Goal: Task Accomplishment & Management: Use online tool/utility

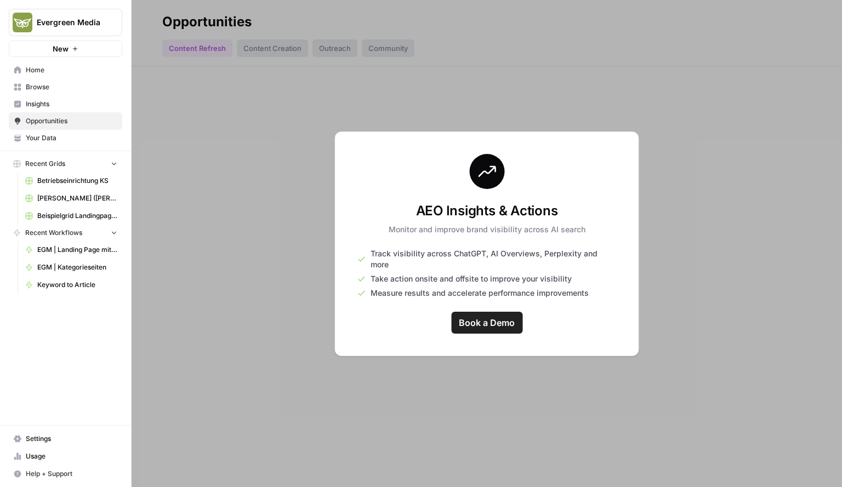
click at [332, 261] on div at bounding box center [487, 243] width 710 height 487
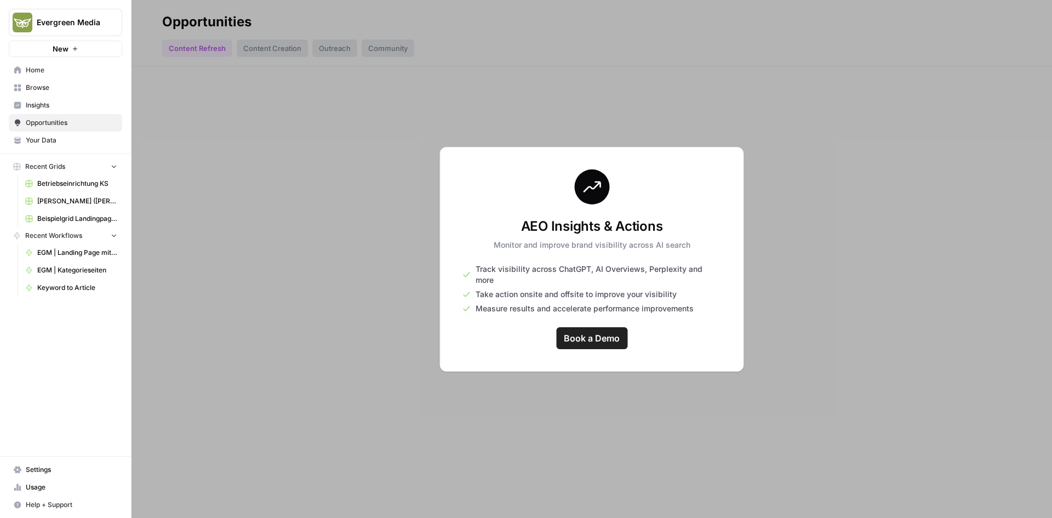
click at [593, 341] on link "Book a Demo" at bounding box center [591, 338] width 71 height 22
drag, startPoint x: 669, startPoint y: 231, endPoint x: 512, endPoint y: 236, distance: 157.3
click at [512, 235] on h3 "AEO Insights & Actions" at bounding box center [592, 227] width 197 height 18
copy h3 "AEO Insights & Actions"
click at [32, 138] on span "Your Data" at bounding box center [72, 140] width 92 height 10
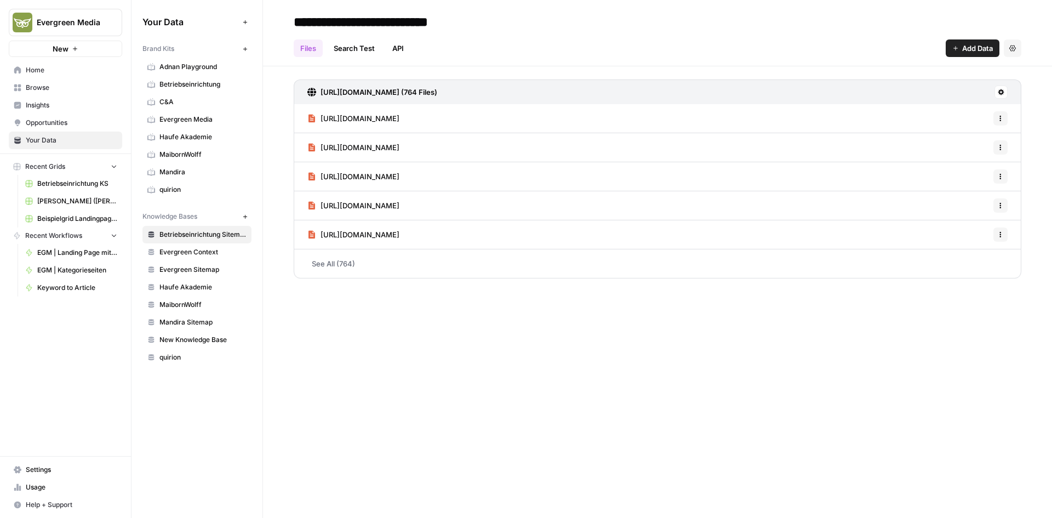
click at [178, 340] on span "New Knowledge Base" at bounding box center [202, 340] width 87 height 10
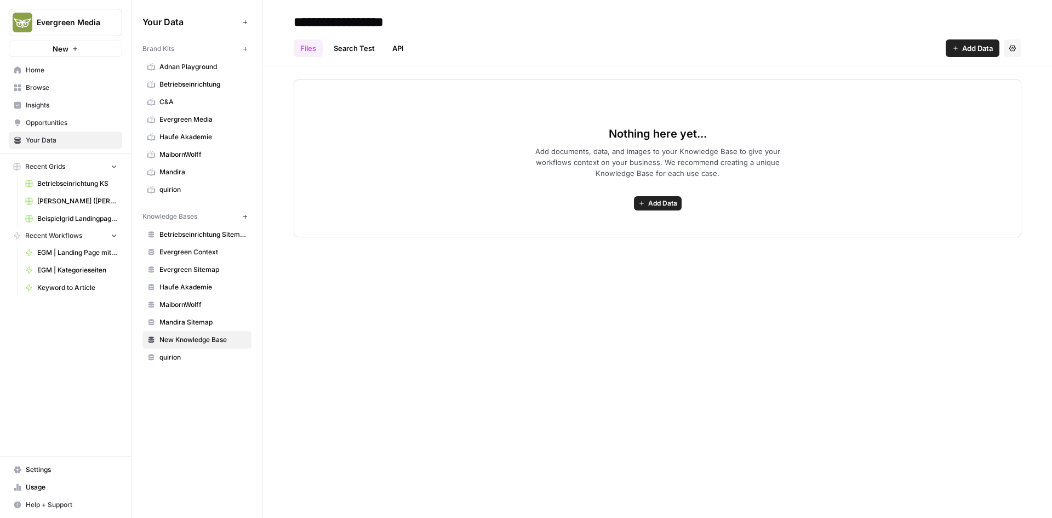
click at [841, 47] on span "Add Data" at bounding box center [977, 48] width 31 height 11
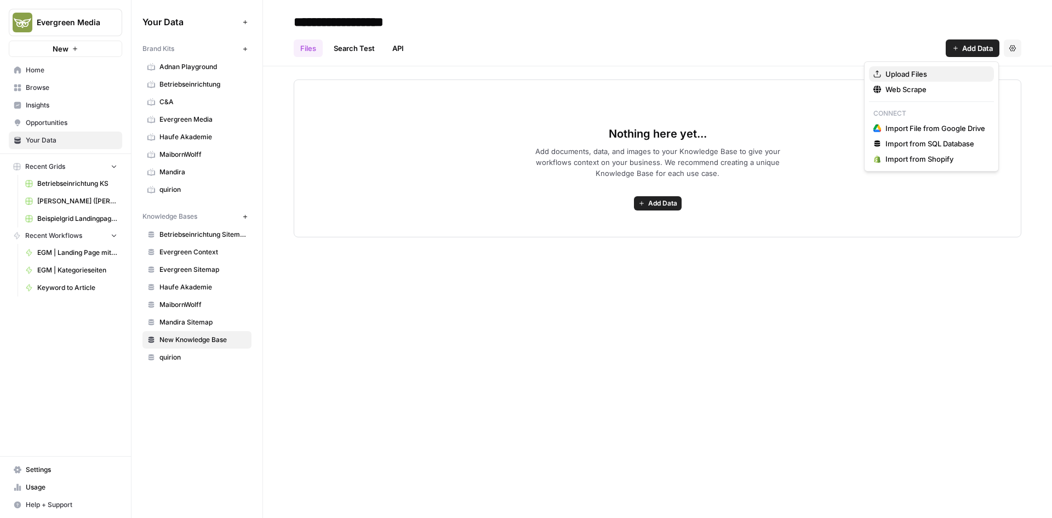
click at [841, 75] on span "Upload Files" at bounding box center [935, 73] width 100 height 11
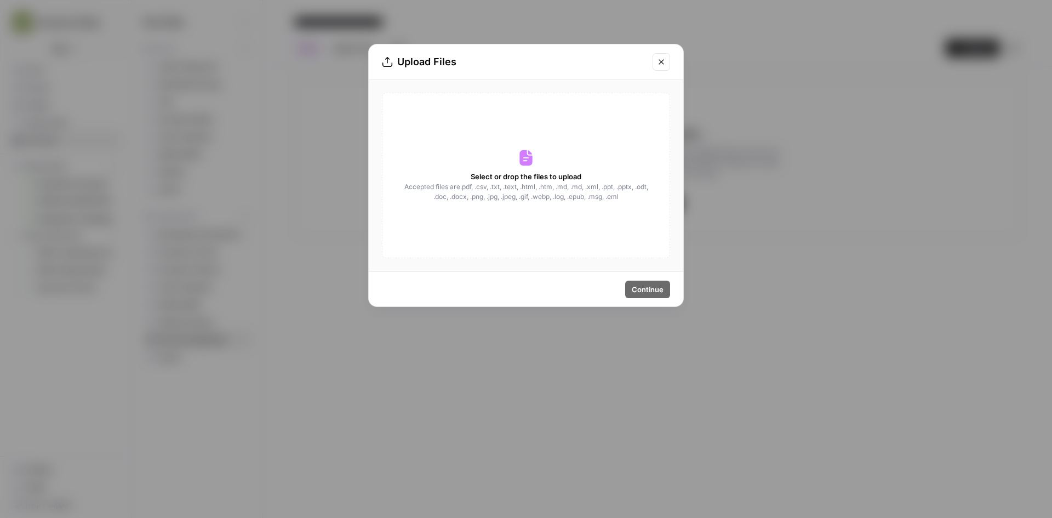
drag, startPoint x: 642, startPoint y: 193, endPoint x: 465, endPoint y: 188, distance: 176.5
click at [465, 188] on span "Accepted files are .pdf, .csv, .txt, .text, .html, .htm, .md, .md, .xml, .ppt, …" at bounding box center [525, 192] width 245 height 20
copy span ".pdf, .csv, .txt, .text, .html, .htm, .md, .md, .xml, .ppt, .pptx, .odt, .doc, …"
